Goal: Task Accomplishment & Management: Manage account settings

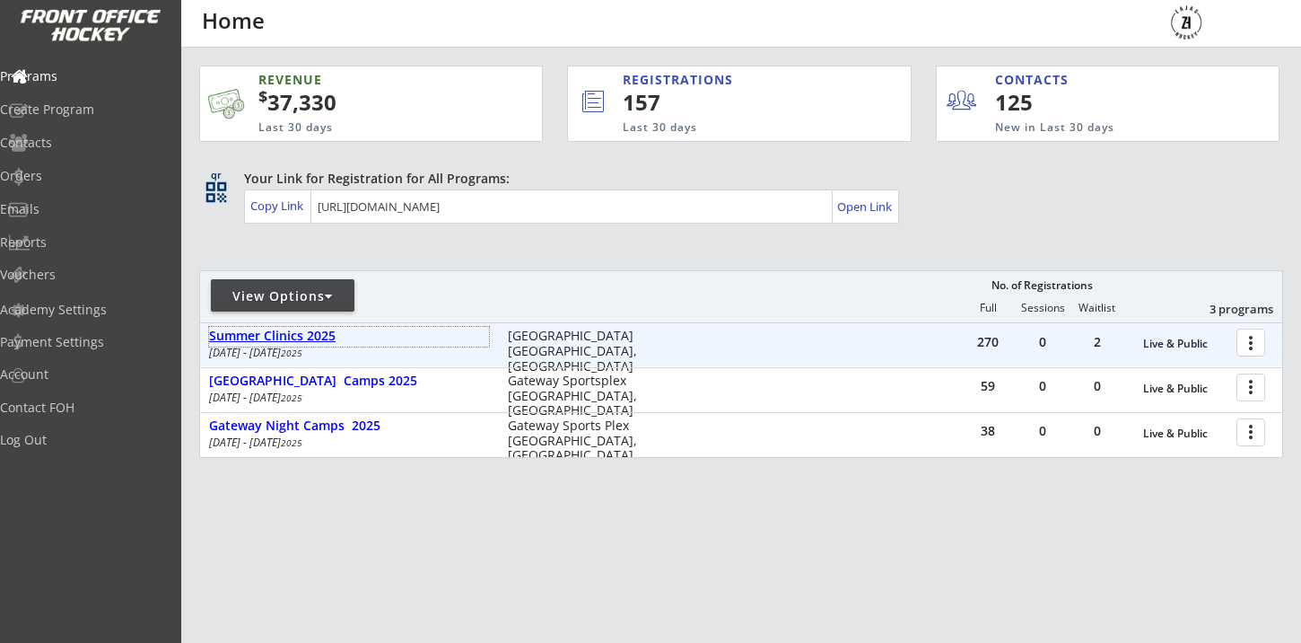
click at [300, 329] on div "Summer Clinics 2025" at bounding box center [349, 335] width 280 height 15
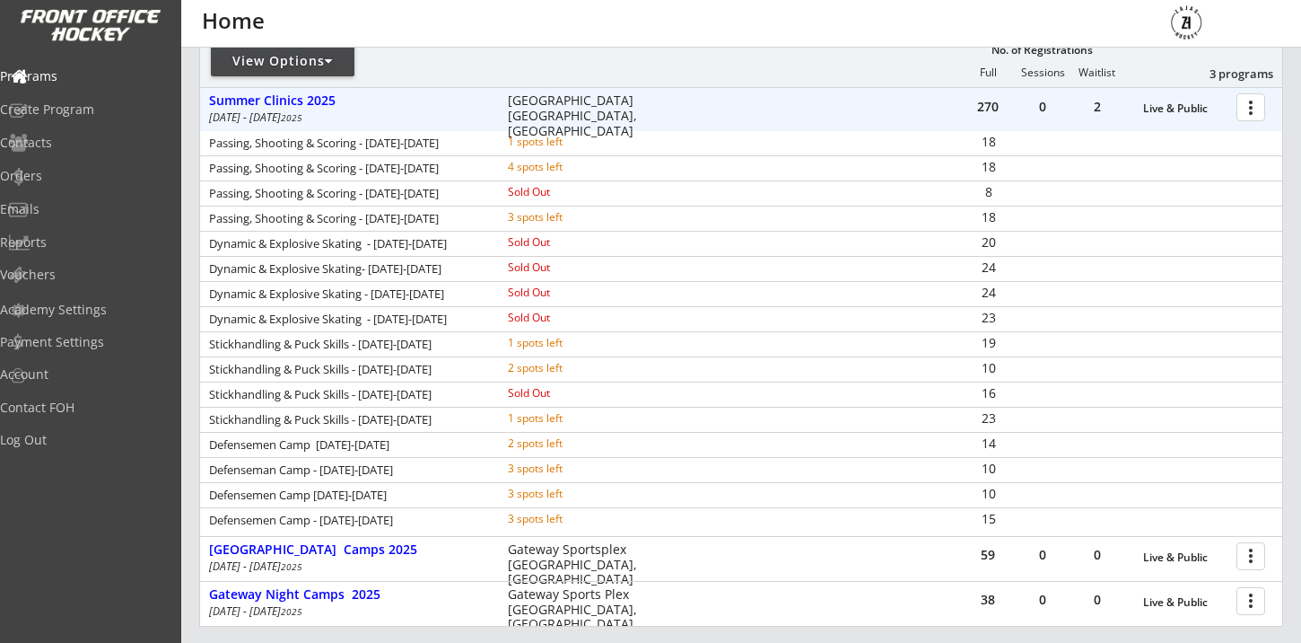
scroll to position [262, 0]
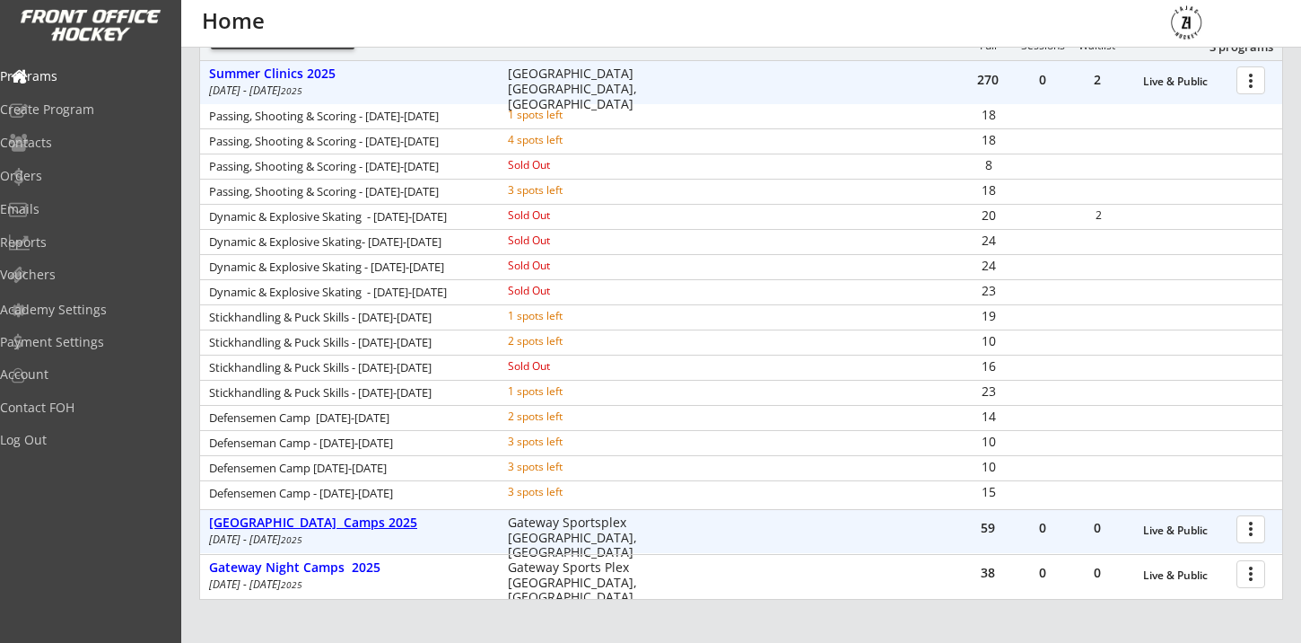
click at [346, 524] on div "[GEOGRAPHIC_DATA] Camps 2025" at bounding box center [349, 522] width 280 height 15
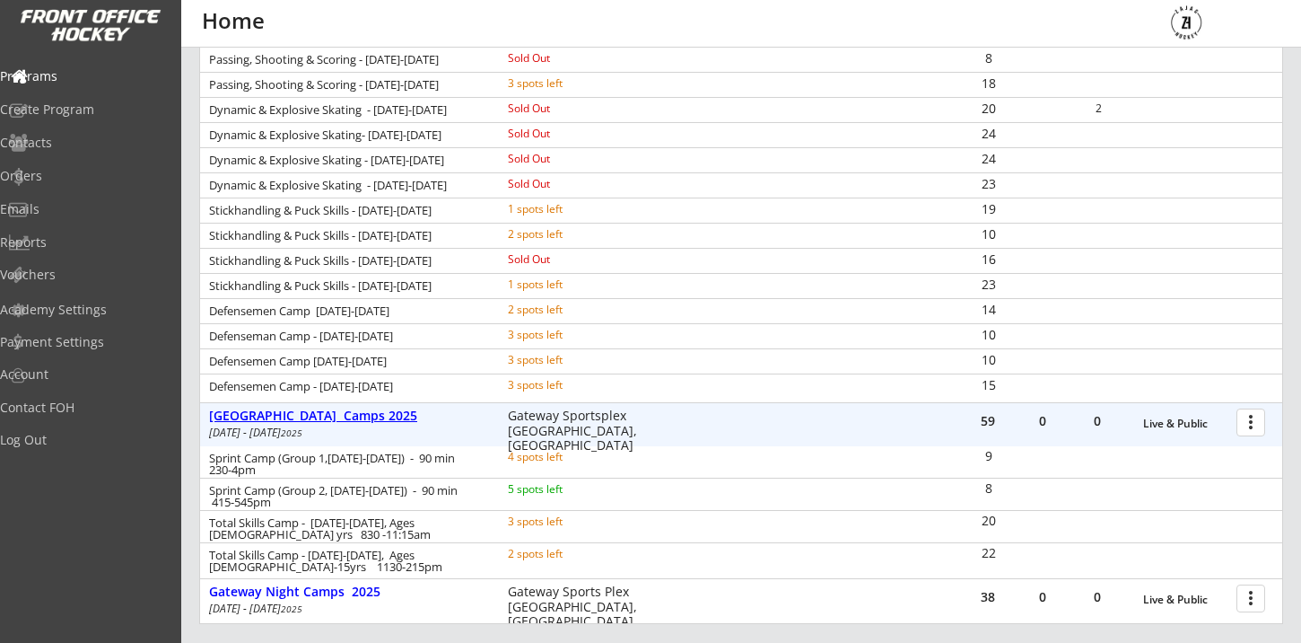
scroll to position [384, 0]
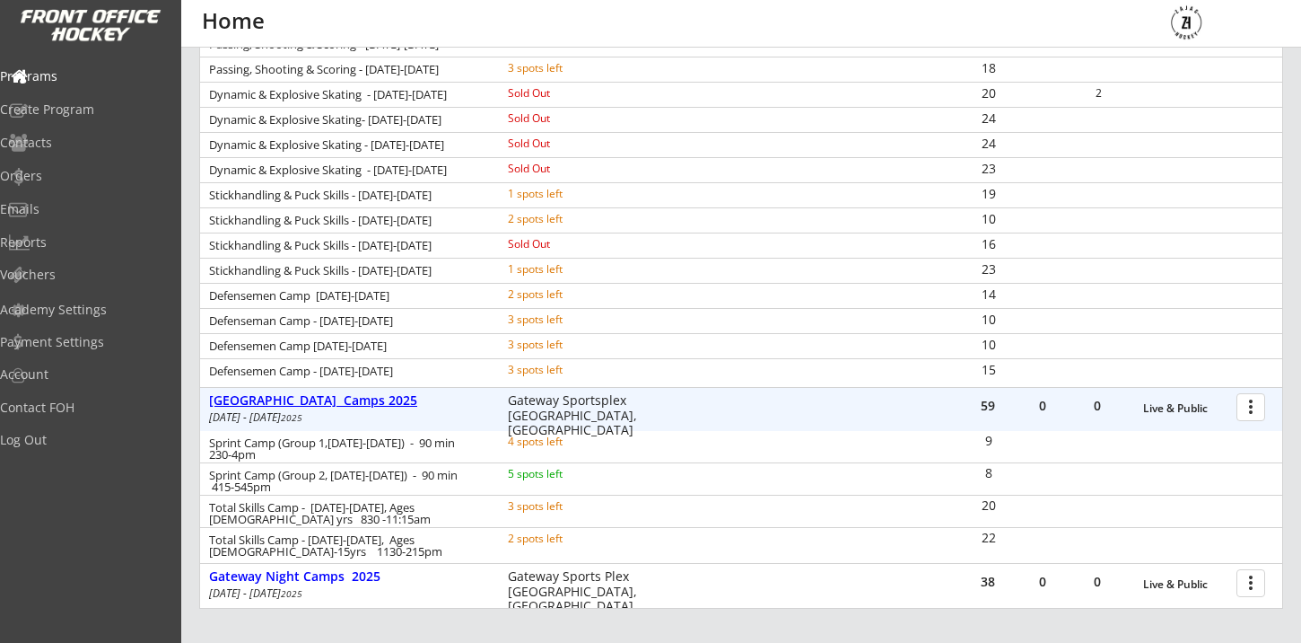
click at [345, 407] on div "[GEOGRAPHIC_DATA] Camps 2025" at bounding box center [349, 400] width 280 height 15
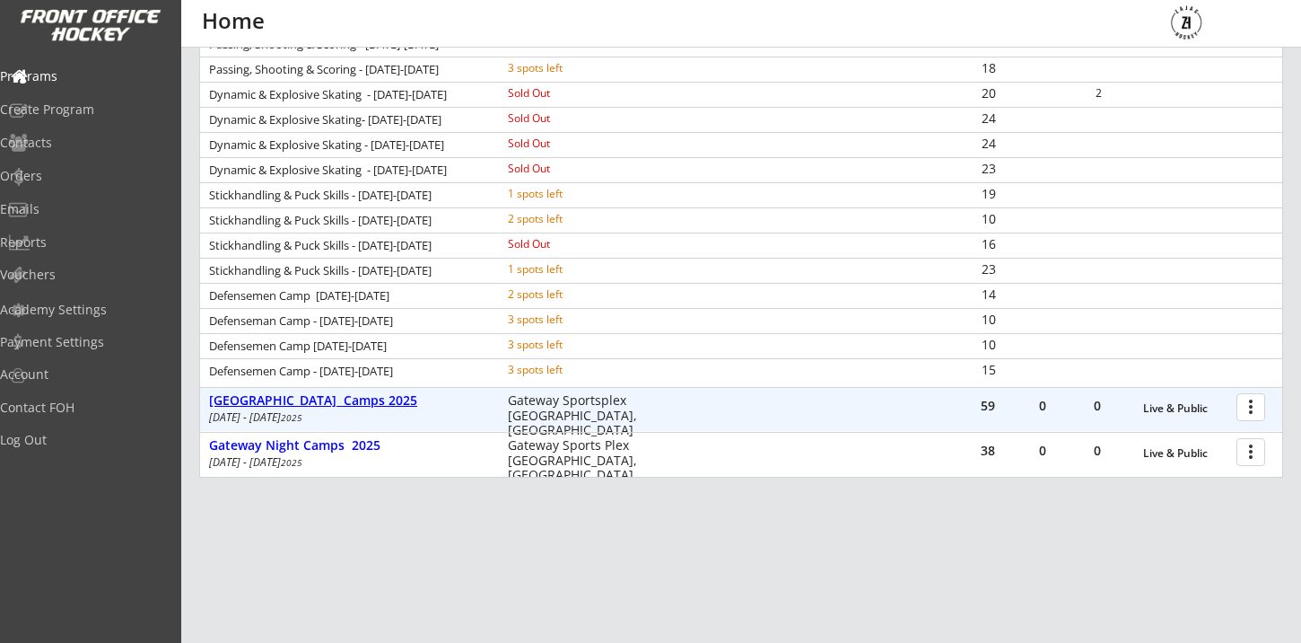
click at [346, 398] on div "[GEOGRAPHIC_DATA] Camps 2025" at bounding box center [349, 400] width 280 height 15
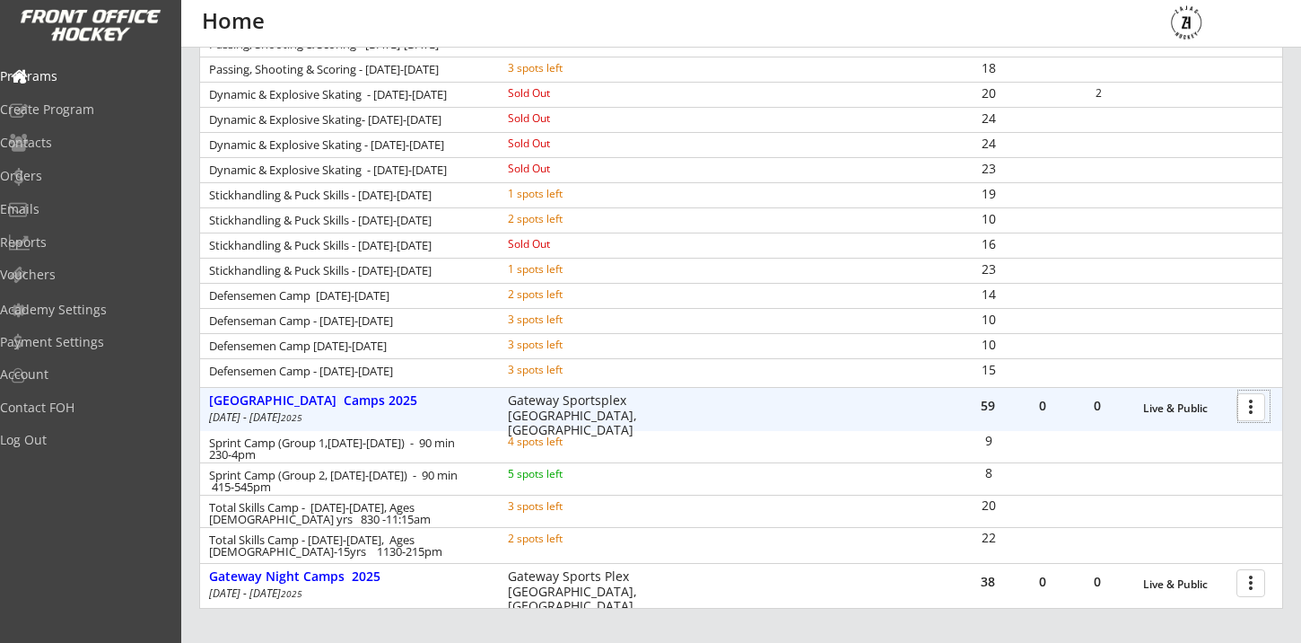
click at [1256, 405] on div at bounding box center [1253, 405] width 31 height 31
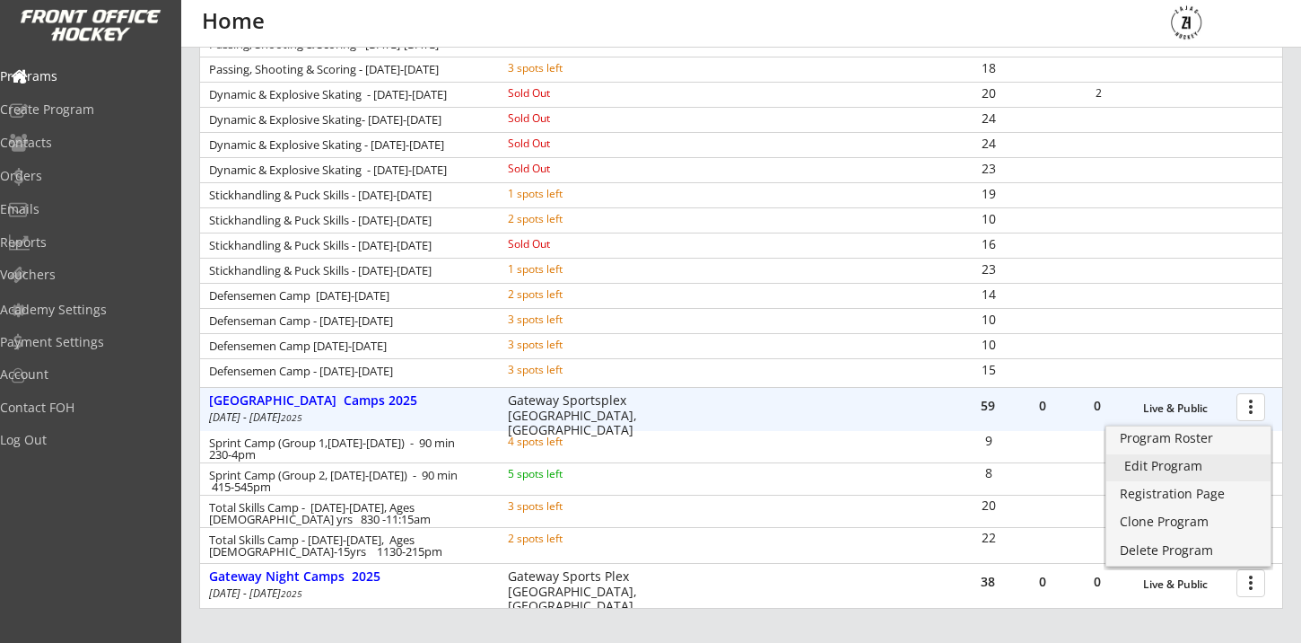
click at [1177, 460] on div "Edit Program" at bounding box center [1189, 465] width 128 height 13
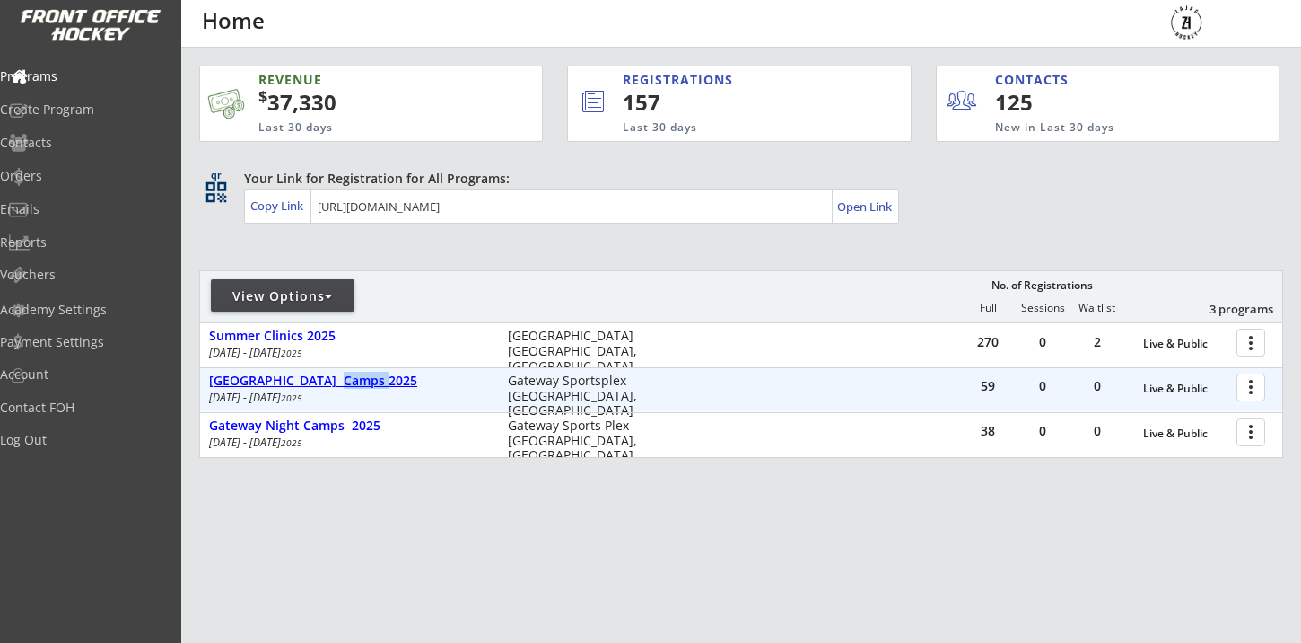
click at [343, 389] on div "[GEOGRAPHIC_DATA] Camps 2025" at bounding box center [349, 382] width 280 height 20
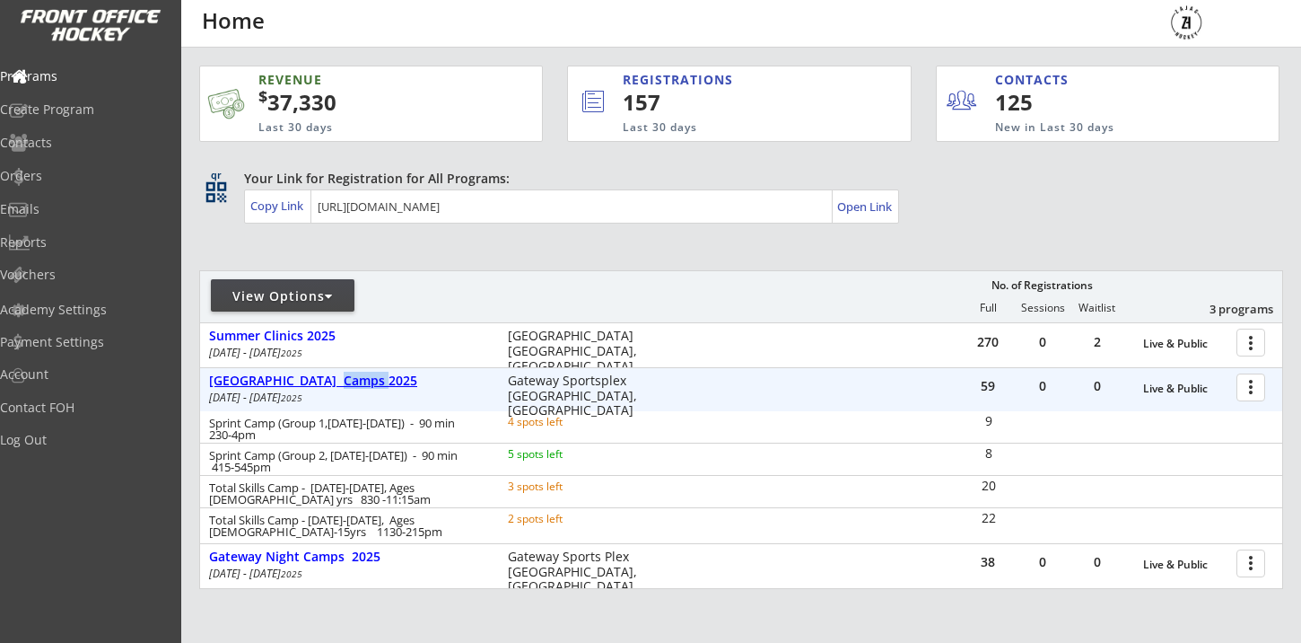
click at [343, 389] on div "[GEOGRAPHIC_DATA] Camps 2025" at bounding box center [349, 382] width 280 height 20
